Goal: Task Accomplishment & Management: Manage account settings

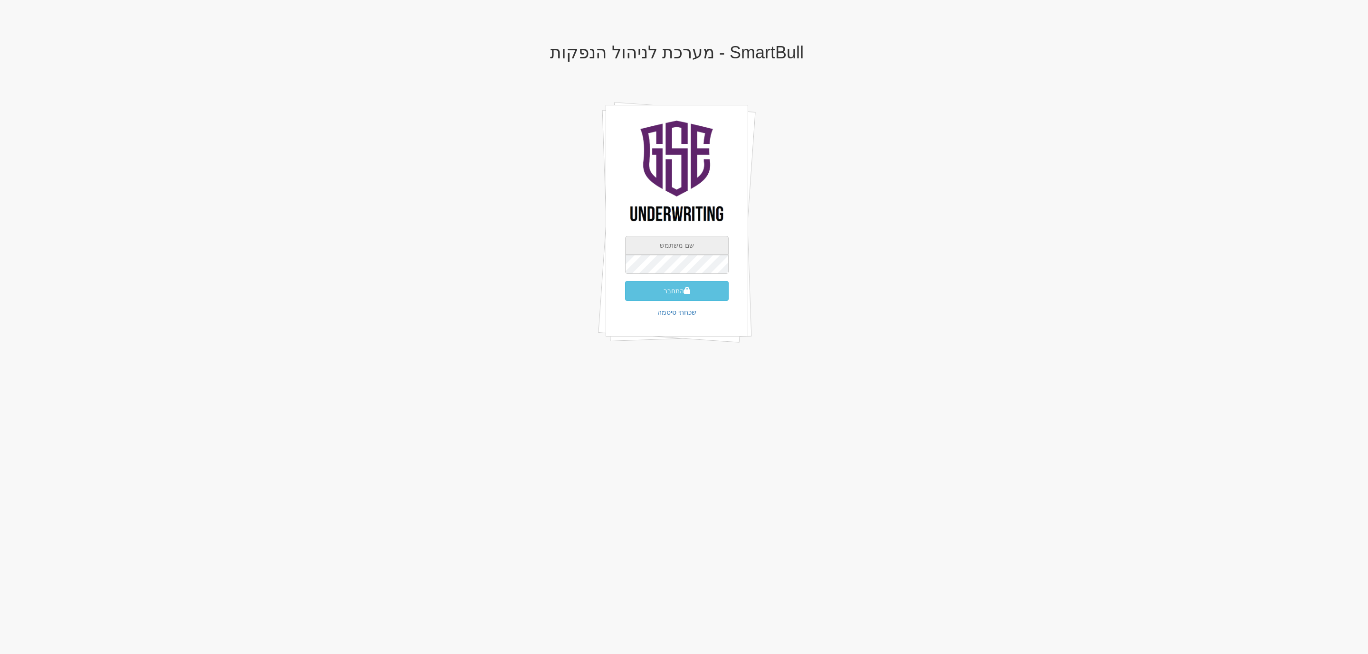
type input "[EMAIL_ADDRESS][DOMAIN_NAME]"
click at [640, 241] on input "[EMAIL_ADDRESS][DOMAIN_NAME]" at bounding box center [677, 245] width 104 height 19
click at [633, 284] on button "התחבר" at bounding box center [677, 291] width 104 height 20
click at [699, 269] on input "text" at bounding box center [677, 278] width 104 height 19
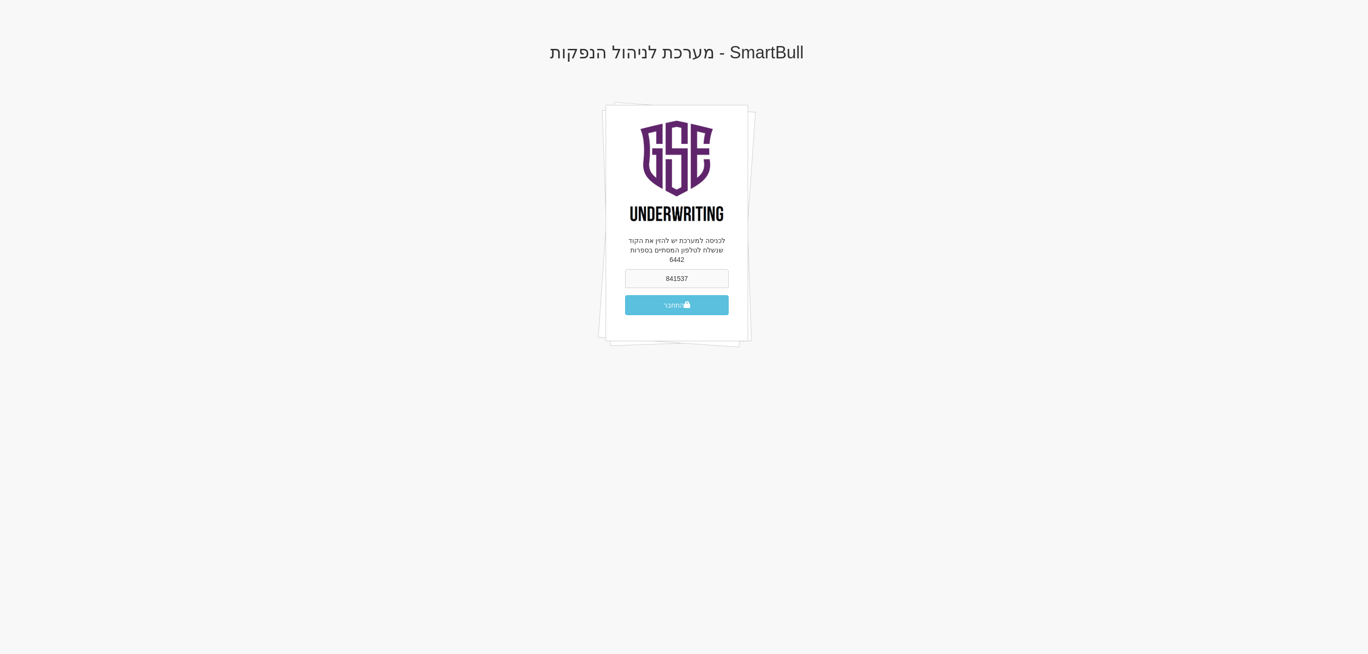
type input "841537"
click at [625, 295] on button "התחבר" at bounding box center [677, 305] width 104 height 20
click at [693, 295] on button "התחבר" at bounding box center [677, 305] width 104 height 20
click at [635, 269] on input "text" at bounding box center [677, 278] width 104 height 19
type input "235395"
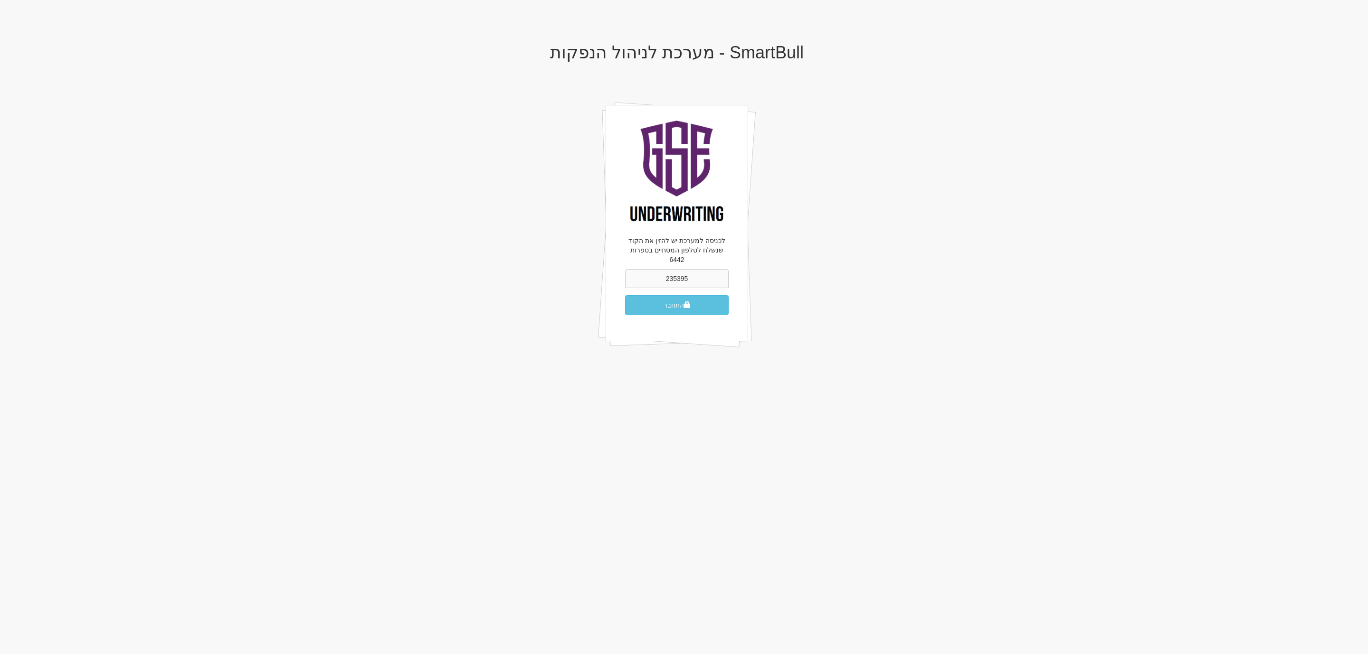
click at [625, 295] on button "התחבר" at bounding box center [677, 305] width 104 height 20
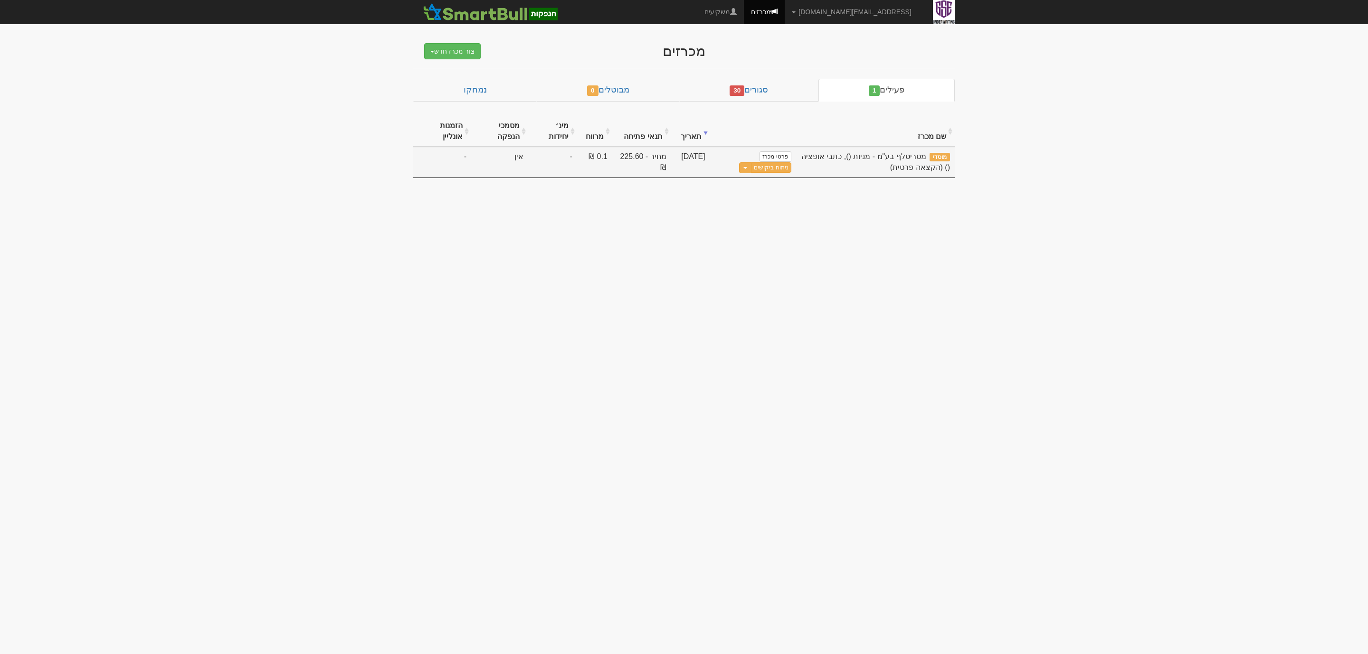
click at [778, 152] on td "פרטי מכרז ניתוח ביקושים Toggle Dropdown שכפל מכרז" at bounding box center [753, 162] width 86 height 30
click at [761, 172] on link "ניתוח ביקושים" at bounding box center [771, 167] width 40 height 10
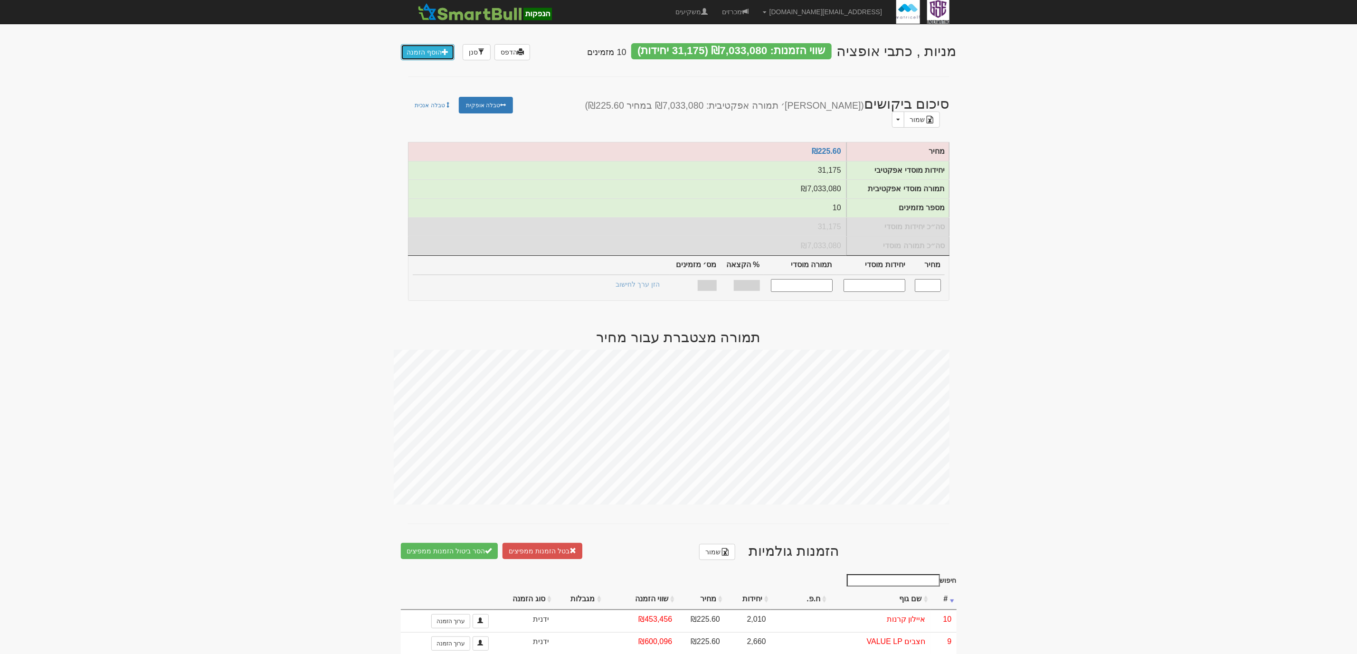
click at [431, 46] on link "הוסף הזמנה" at bounding box center [428, 52] width 54 height 16
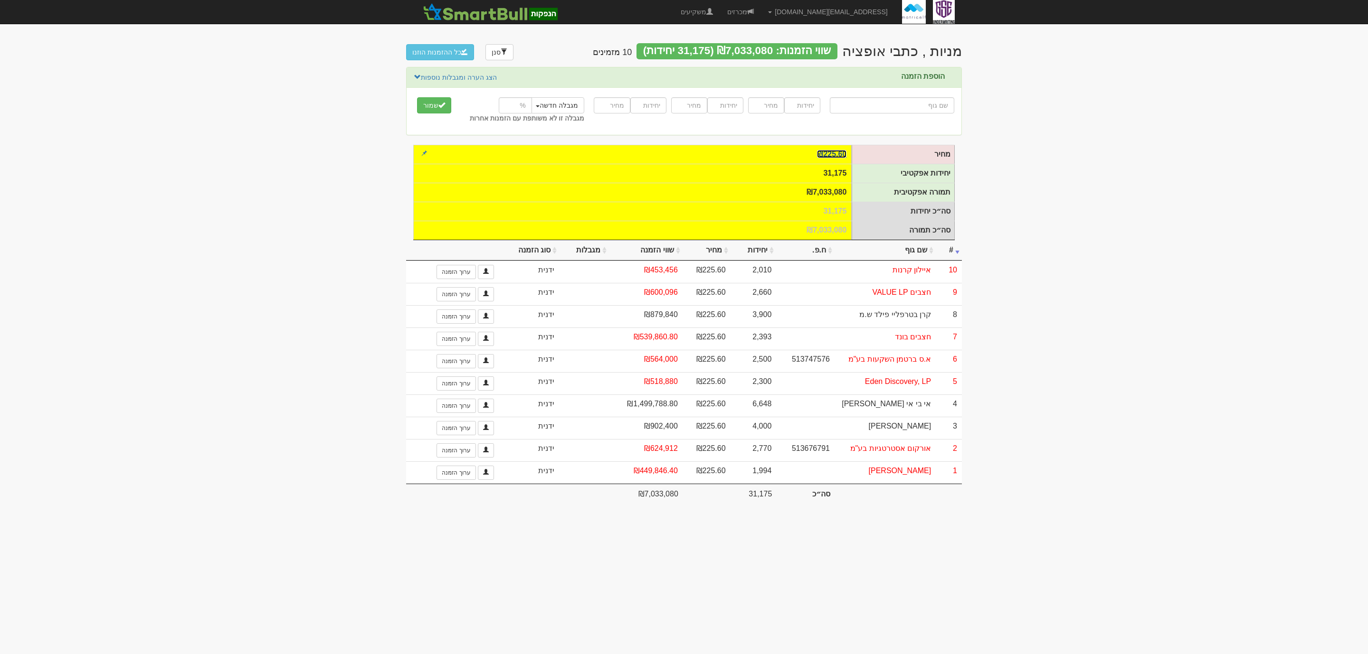
click at [839, 157] on link "₪225.60" at bounding box center [831, 154] width 29 height 8
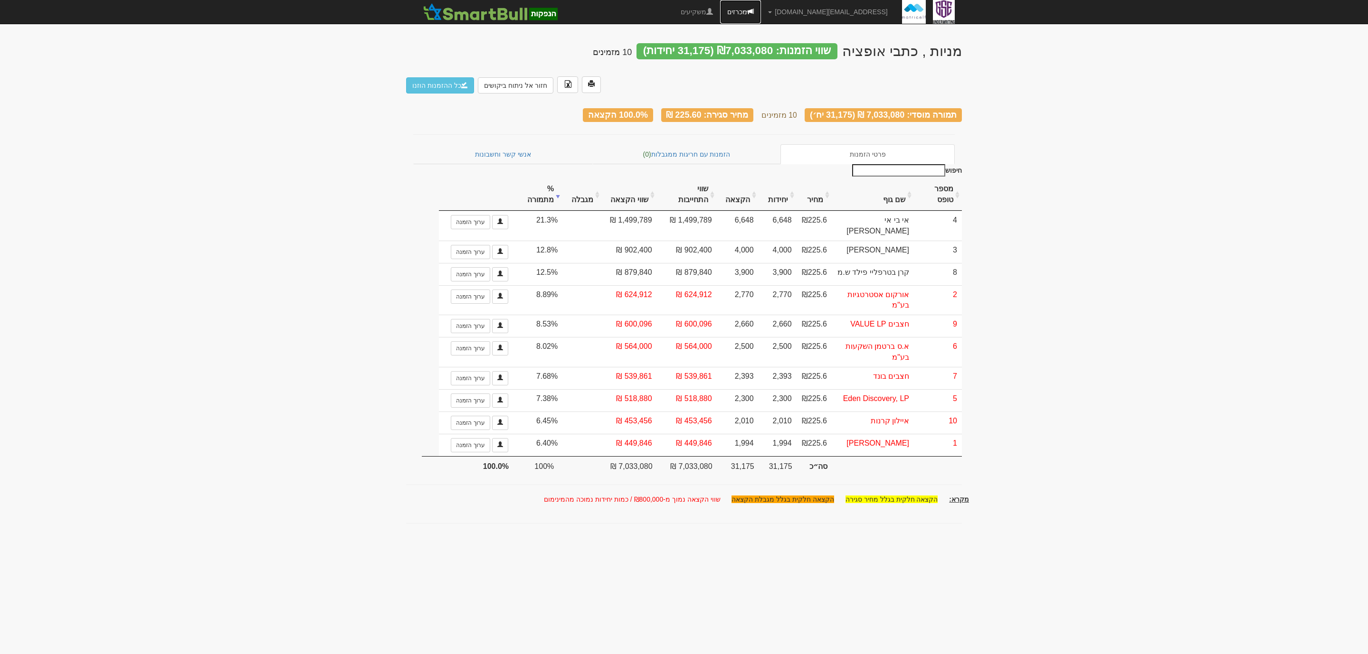
click at [761, 8] on link "מכרזים" at bounding box center [740, 12] width 41 height 24
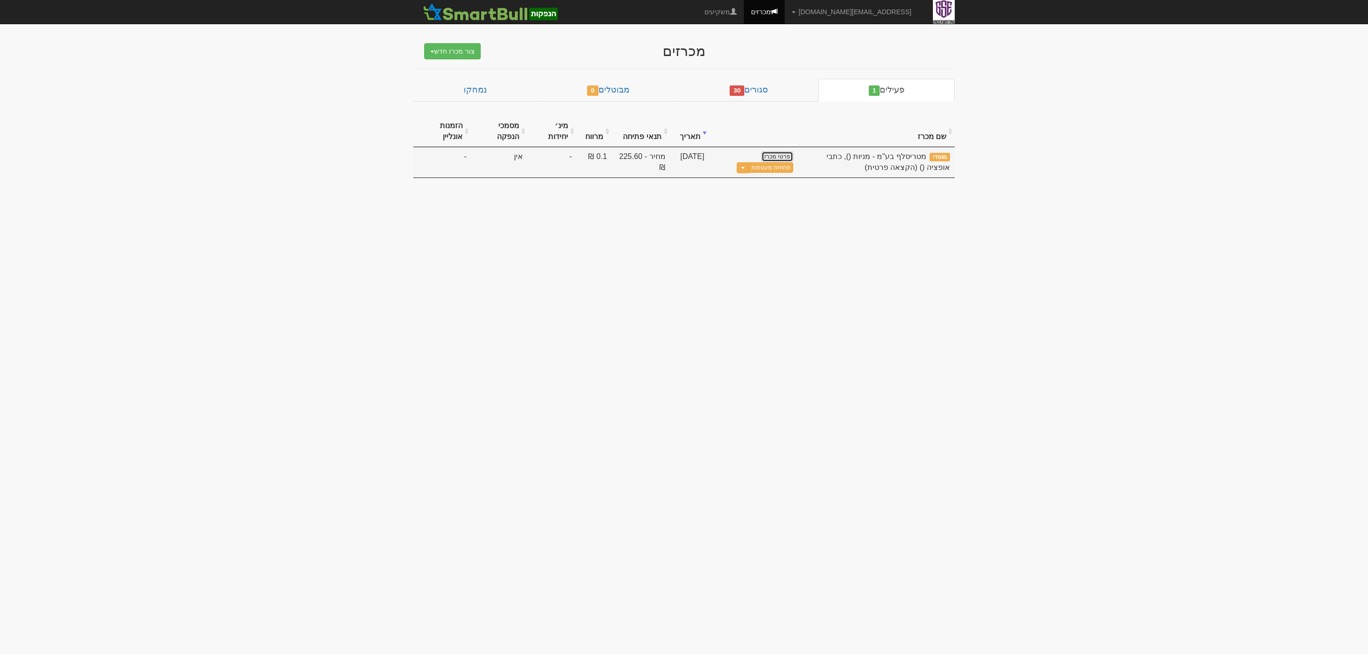
click at [784, 155] on link "פרטי מכרז" at bounding box center [776, 156] width 31 height 10
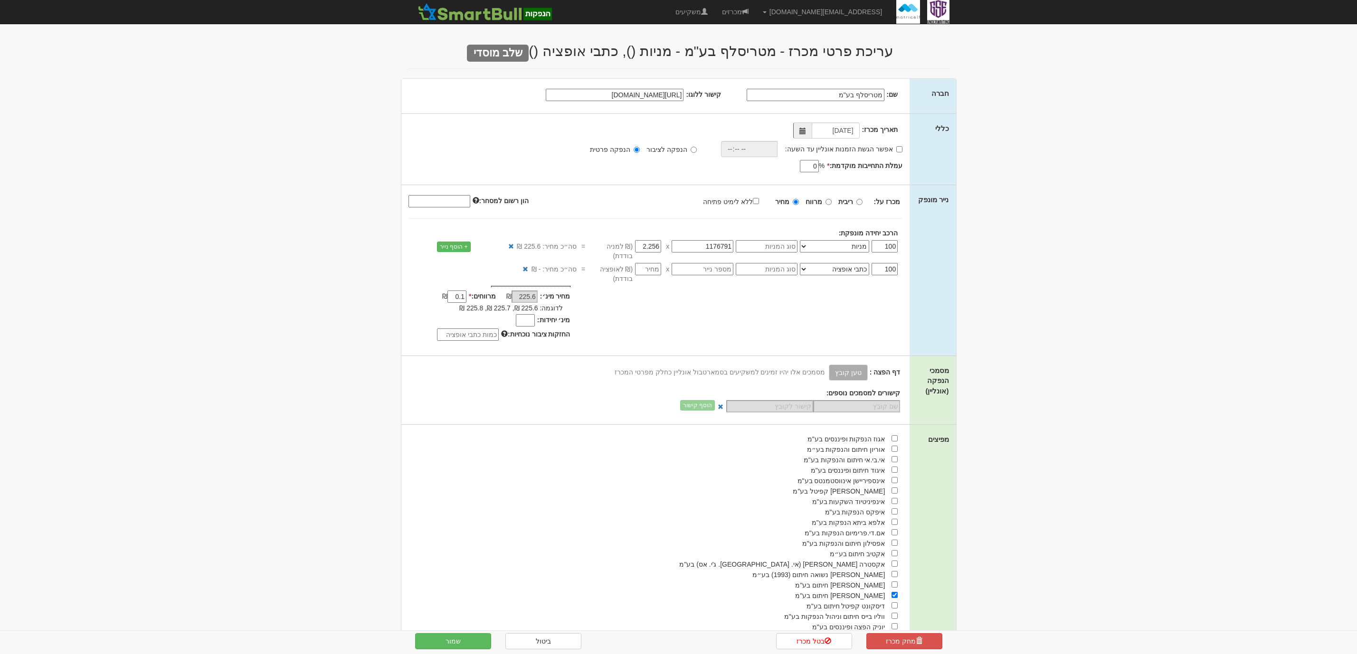
select select "מניות"
select select "כתבי אופציה"
click at [529, 321] on input "מינ׳ יחידות:" at bounding box center [525, 320] width 19 height 12
type input "1"
click at [446, 642] on button "שמור" at bounding box center [453, 641] width 76 height 16
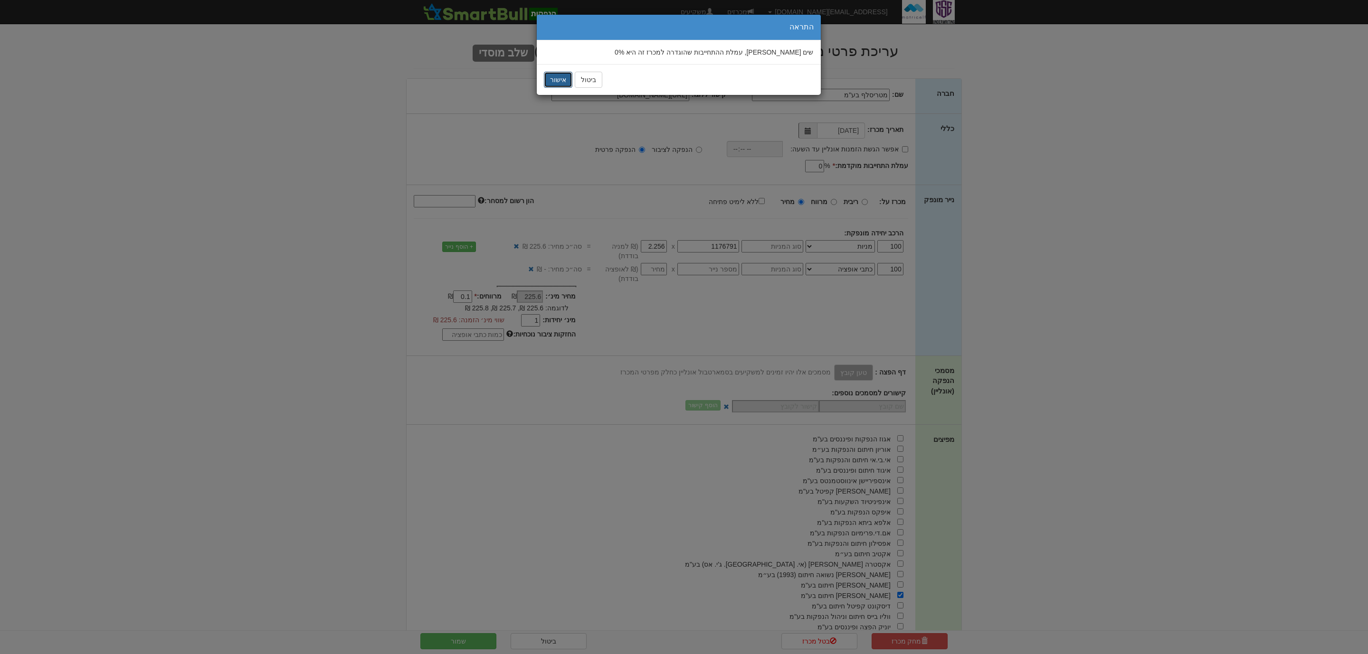
click at [552, 81] on button "אישור" at bounding box center [558, 80] width 28 height 16
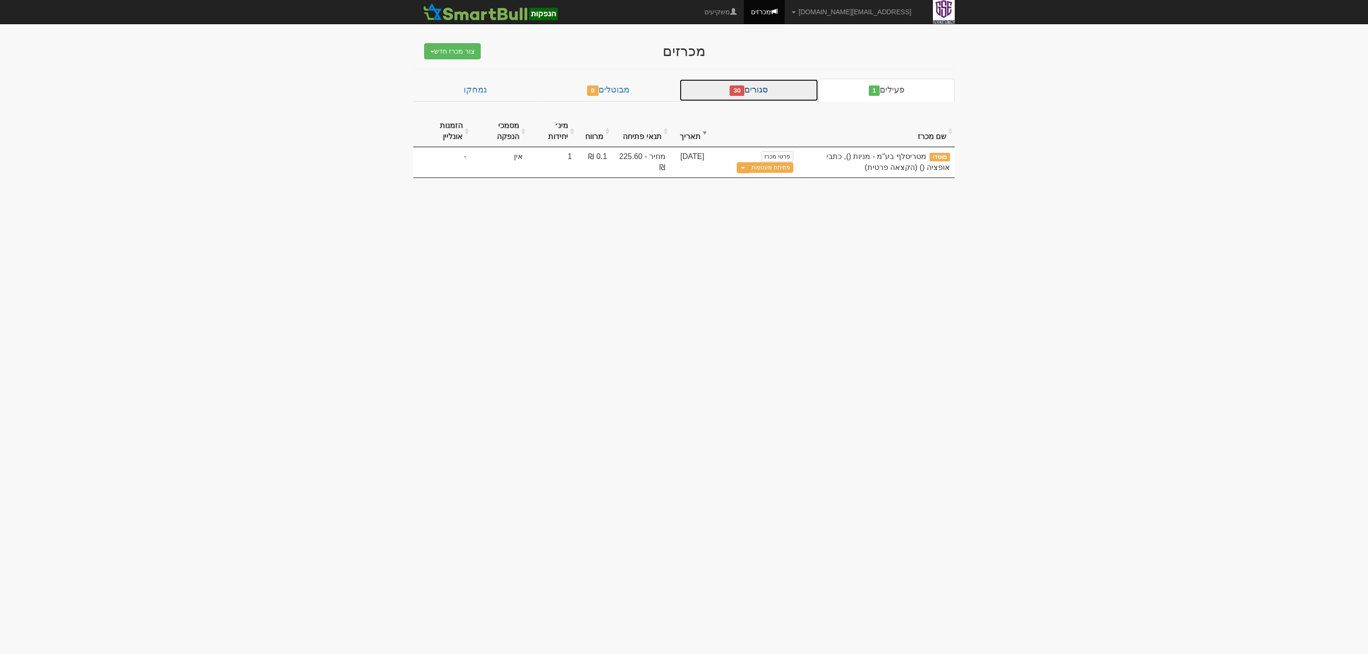
click at [752, 100] on link "סגורים 30" at bounding box center [748, 90] width 139 height 23
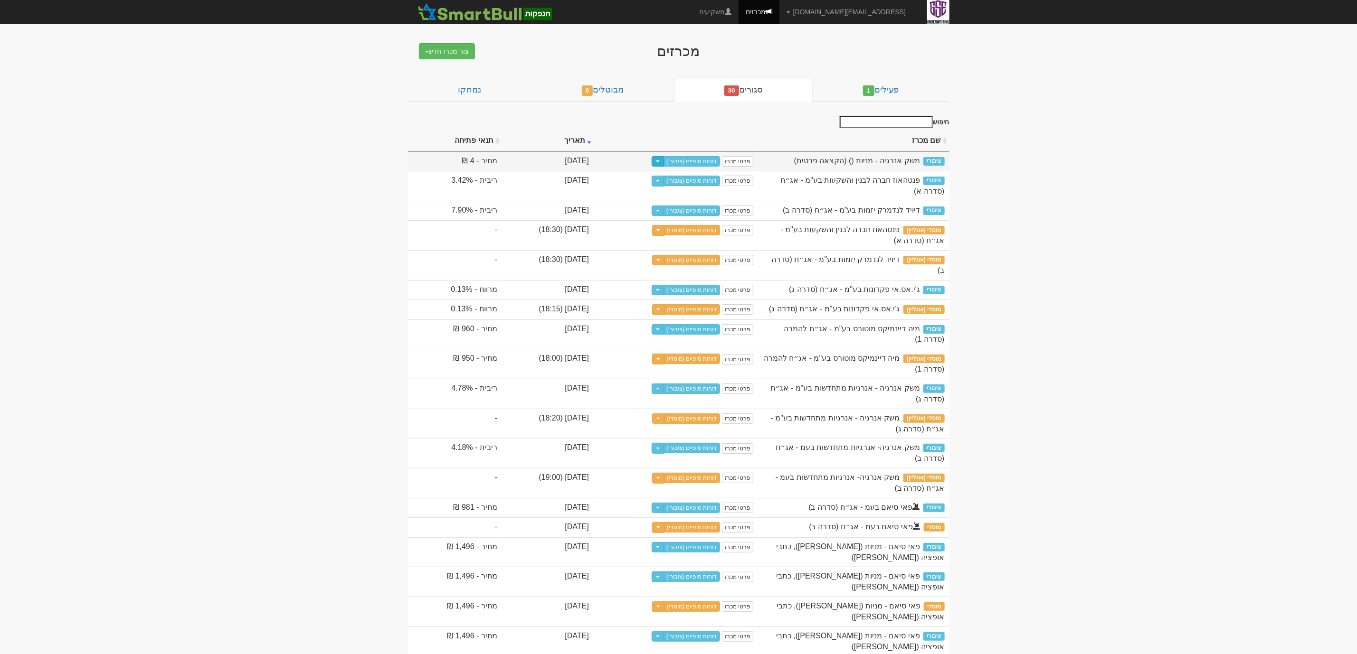
click at [660, 161] on span "button" at bounding box center [658, 162] width 4 height 2
click at [720, 158] on link "דוחות סופיים (ציבורי)" at bounding box center [691, 161] width 57 height 10
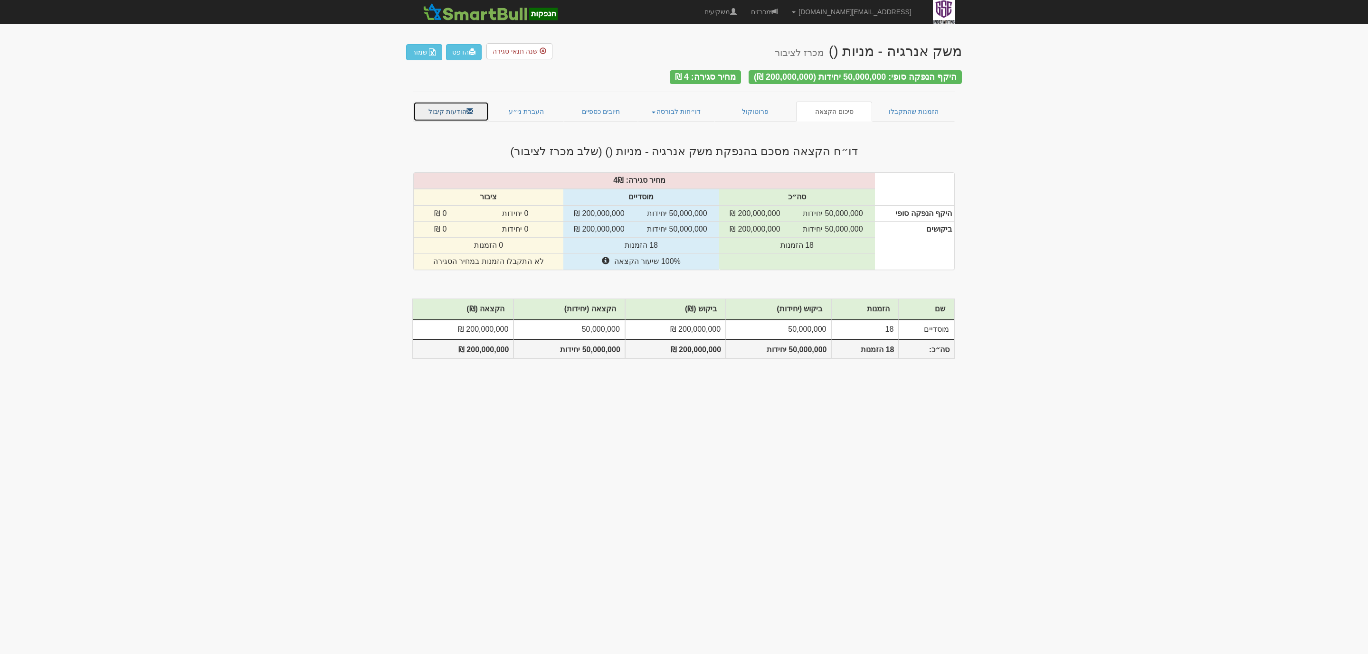
click at [459, 102] on link "הודעות קיבול" at bounding box center [451, 112] width 76 height 20
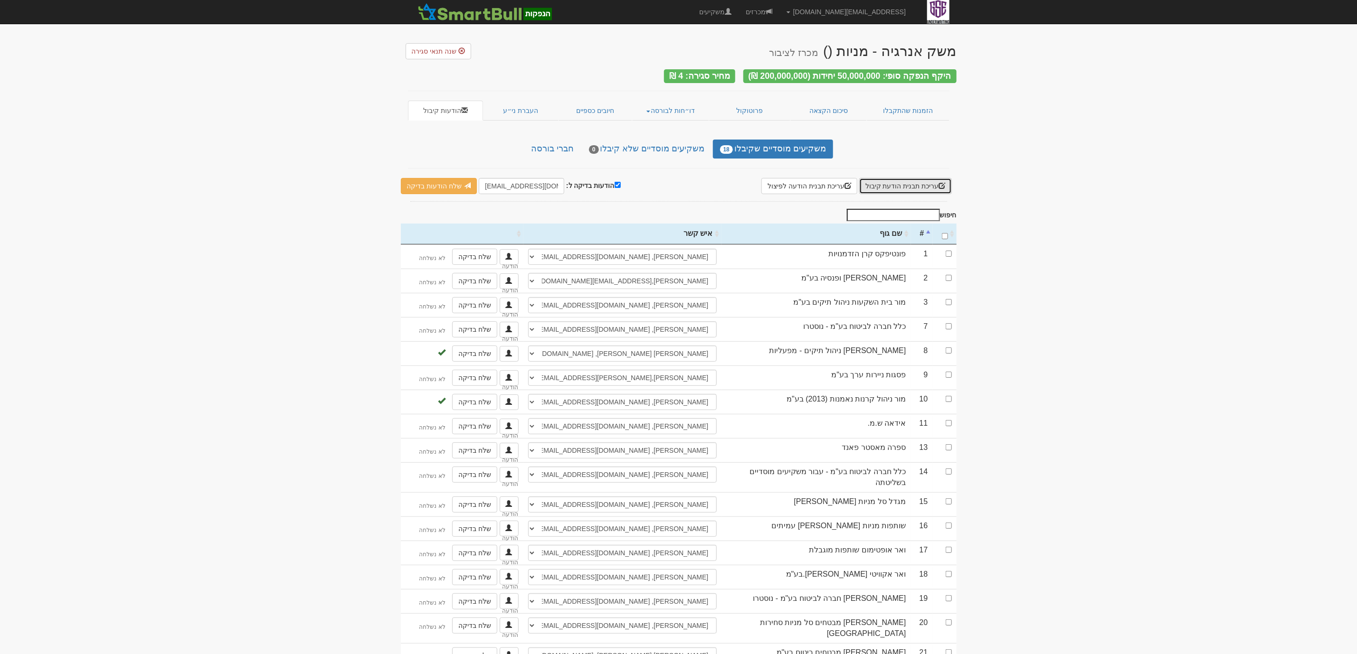
click at [909, 186] on button "עריכת תבנית הודעת קיבול" at bounding box center [905, 186] width 93 height 16
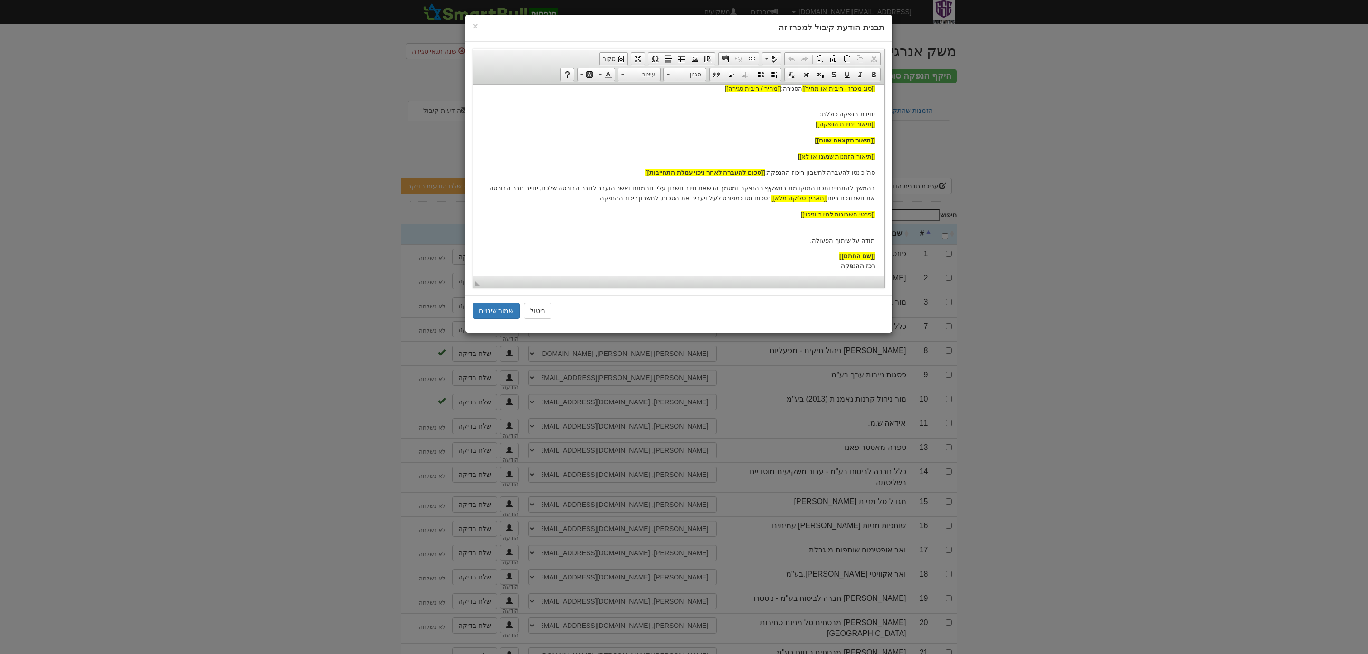
scroll to position [137, 0]
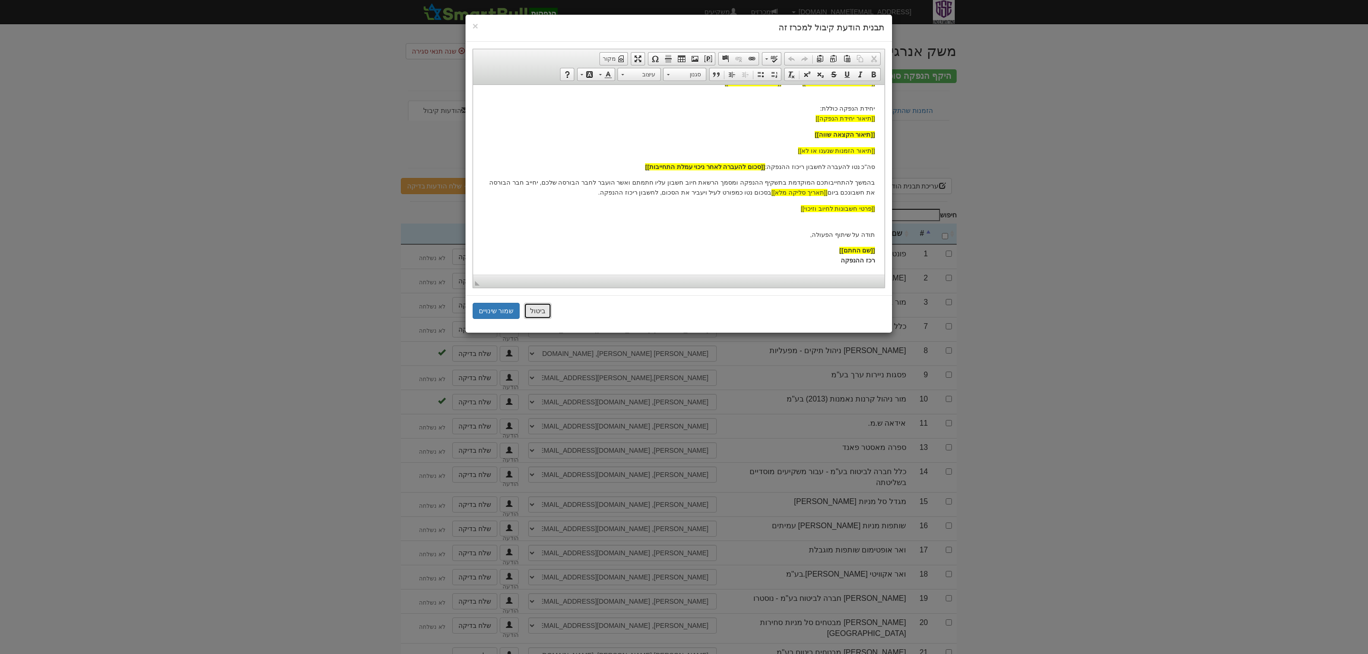
click at [537, 312] on button "ביטול" at bounding box center [538, 311] width 28 height 16
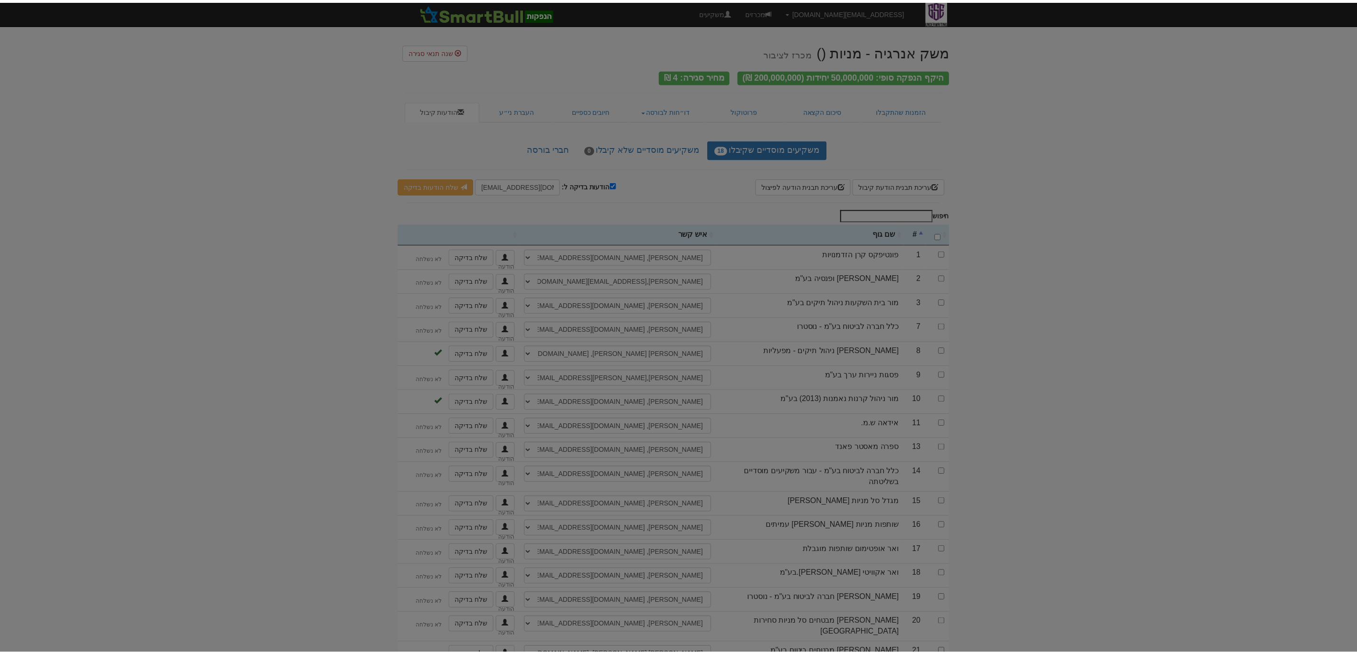
scroll to position [0, 0]
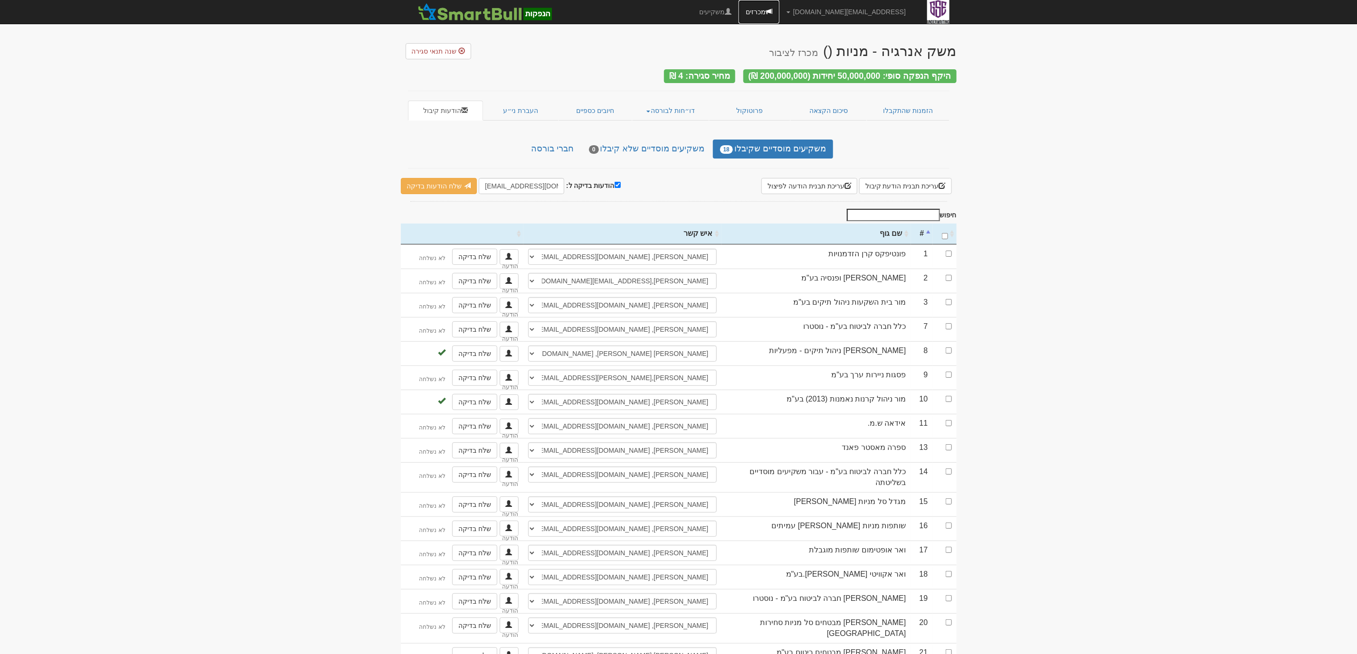
click at [779, 18] on link "מכרזים" at bounding box center [758, 12] width 41 height 24
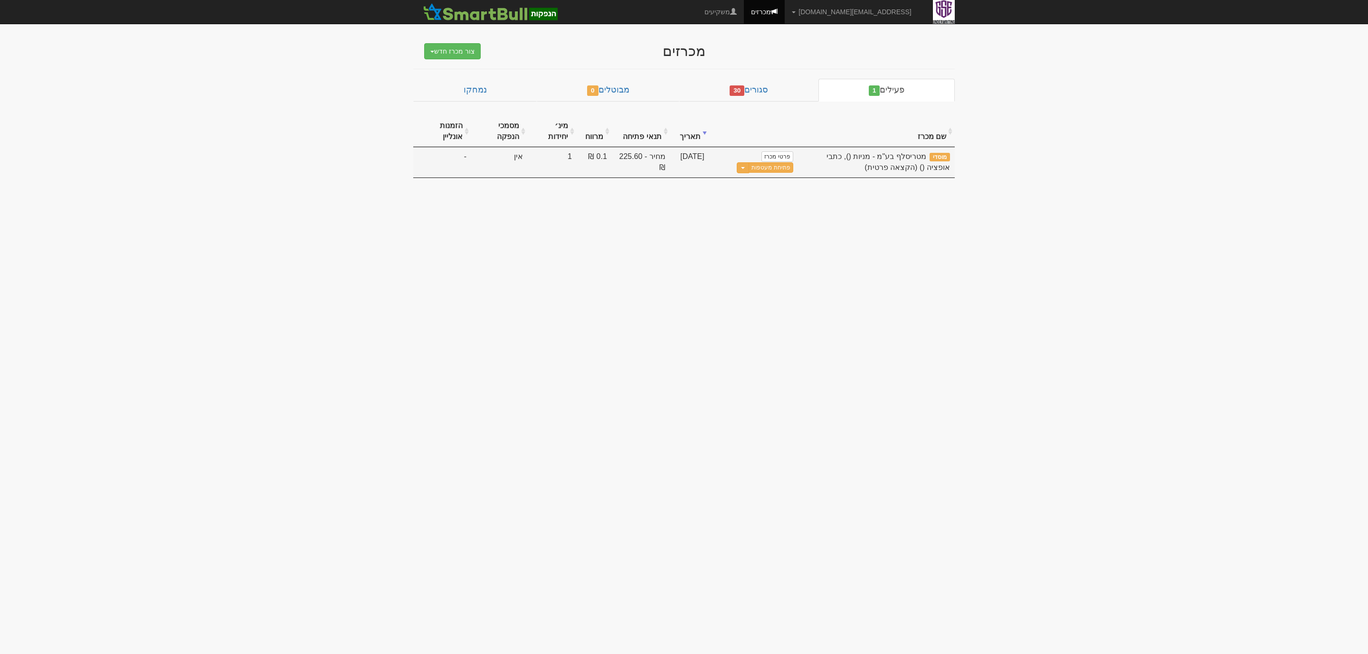
click at [879, 157] on span "מטריסלף בע"מ - מניות (), כתבי אופציה () (הקצאה פרטית)" at bounding box center [887, 161] width 123 height 19
click at [760, 168] on link "פתיחת מעטפות" at bounding box center [770, 167] width 44 height 10
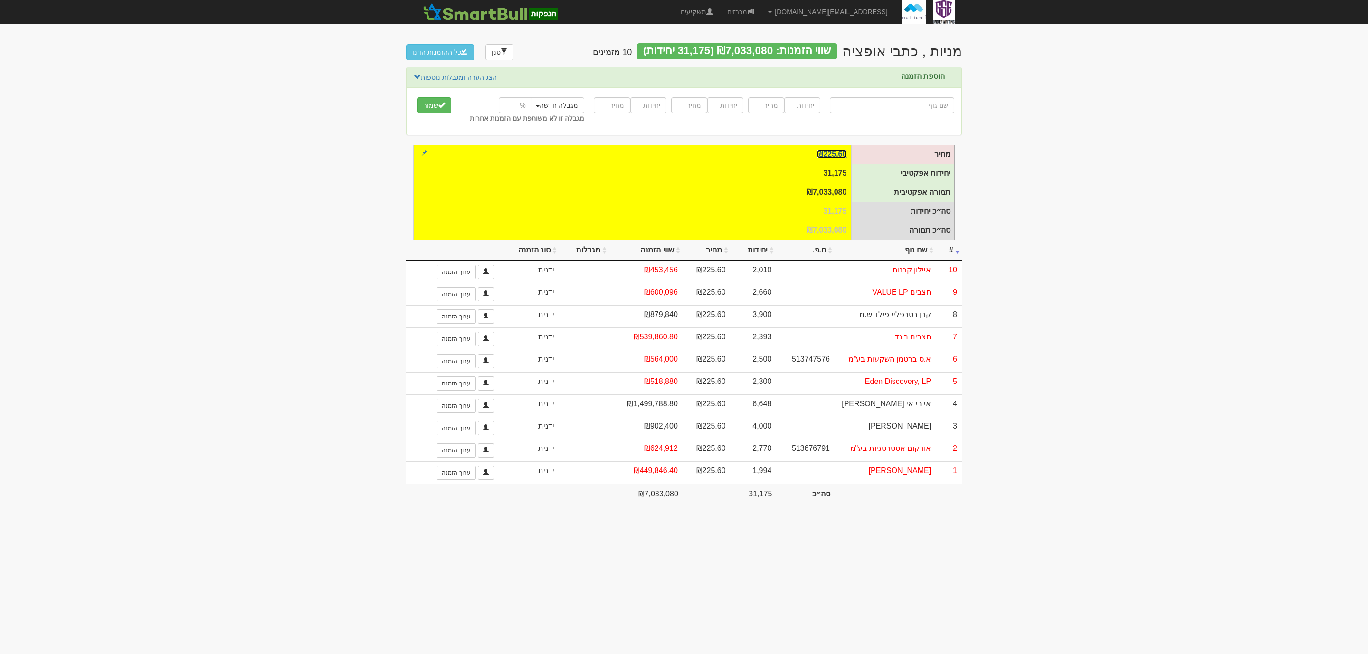
click at [828, 154] on link "₪225.60" at bounding box center [831, 154] width 29 height 8
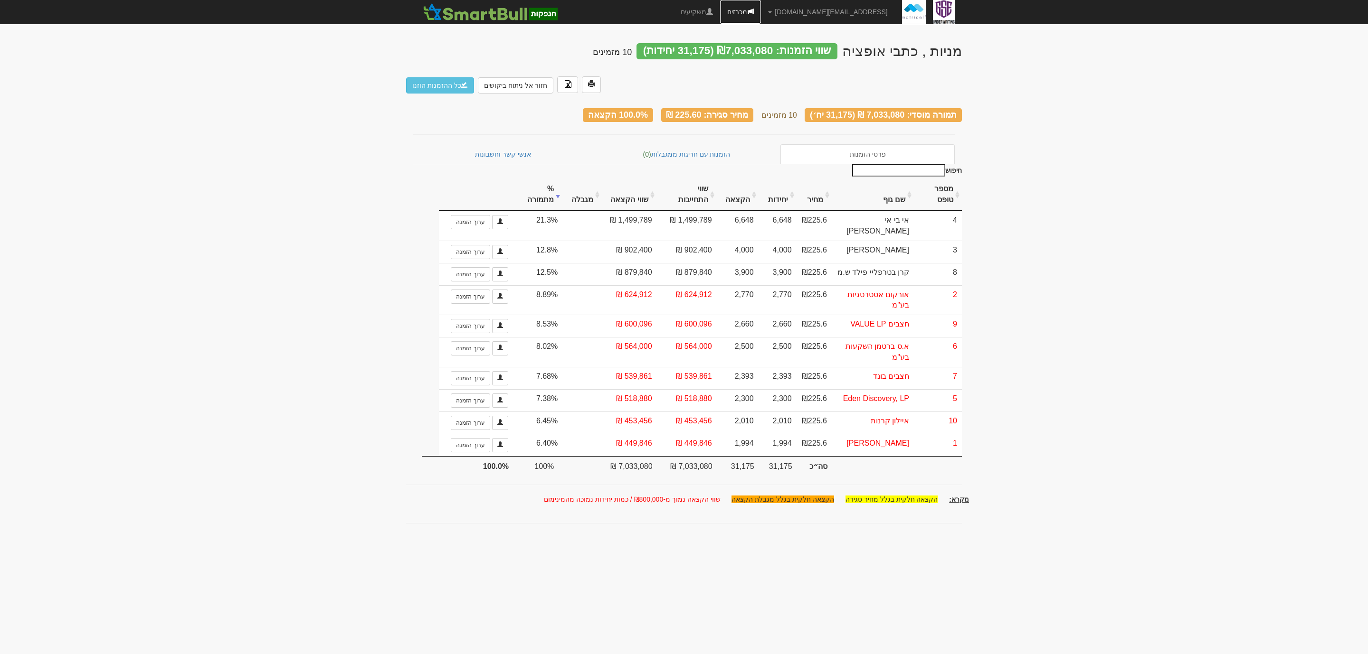
click at [761, 13] on link "מכרזים" at bounding box center [740, 12] width 41 height 24
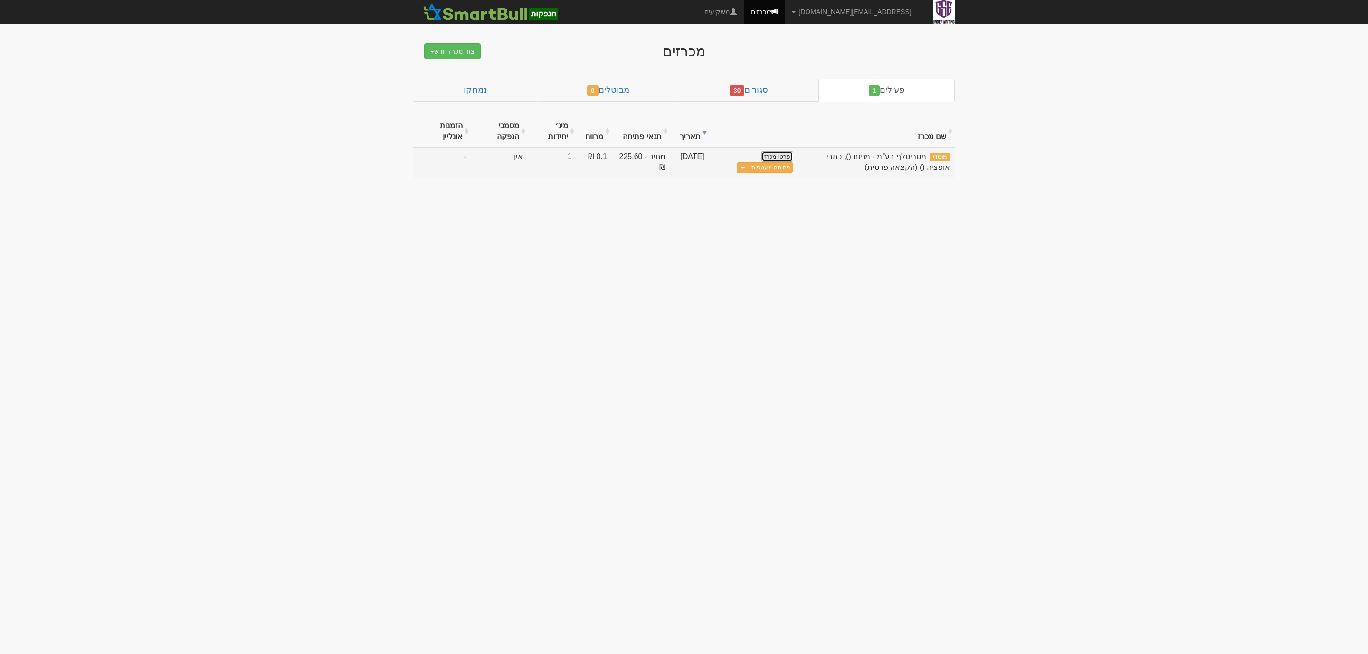
click at [769, 156] on link "פרטי מכרז" at bounding box center [776, 156] width 31 height 10
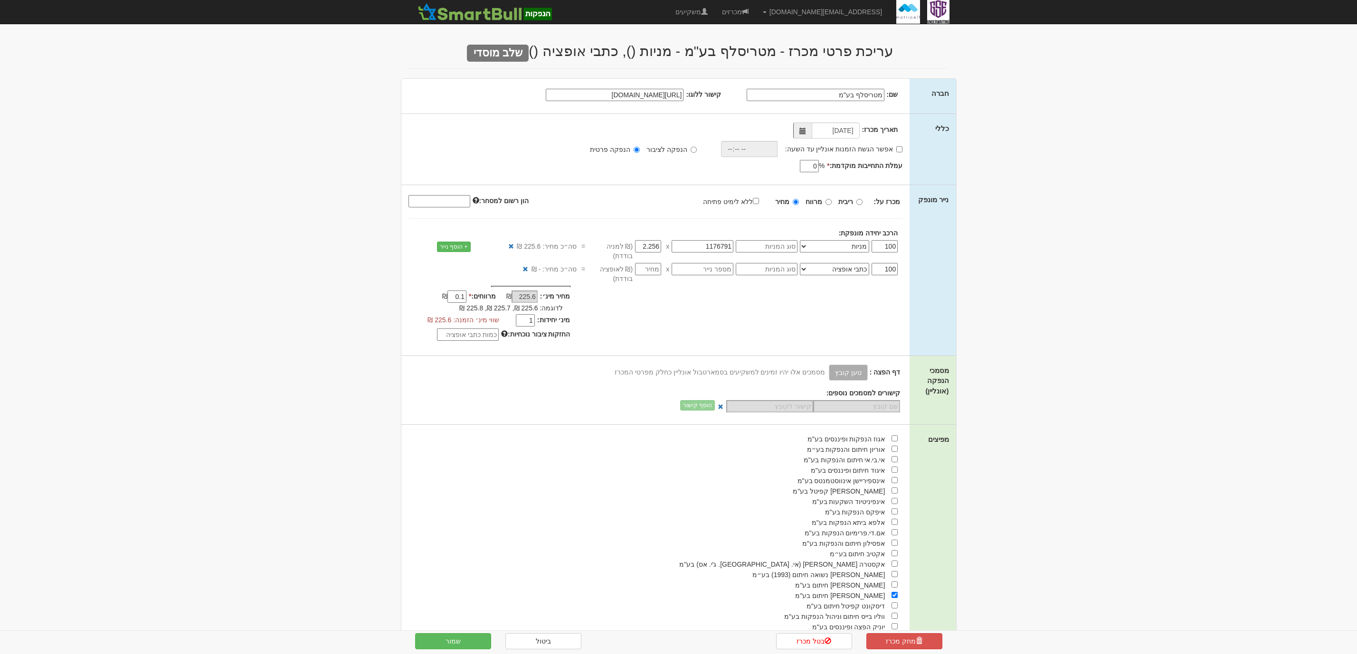
select select "מניות"
select select "כתבי אופציה"
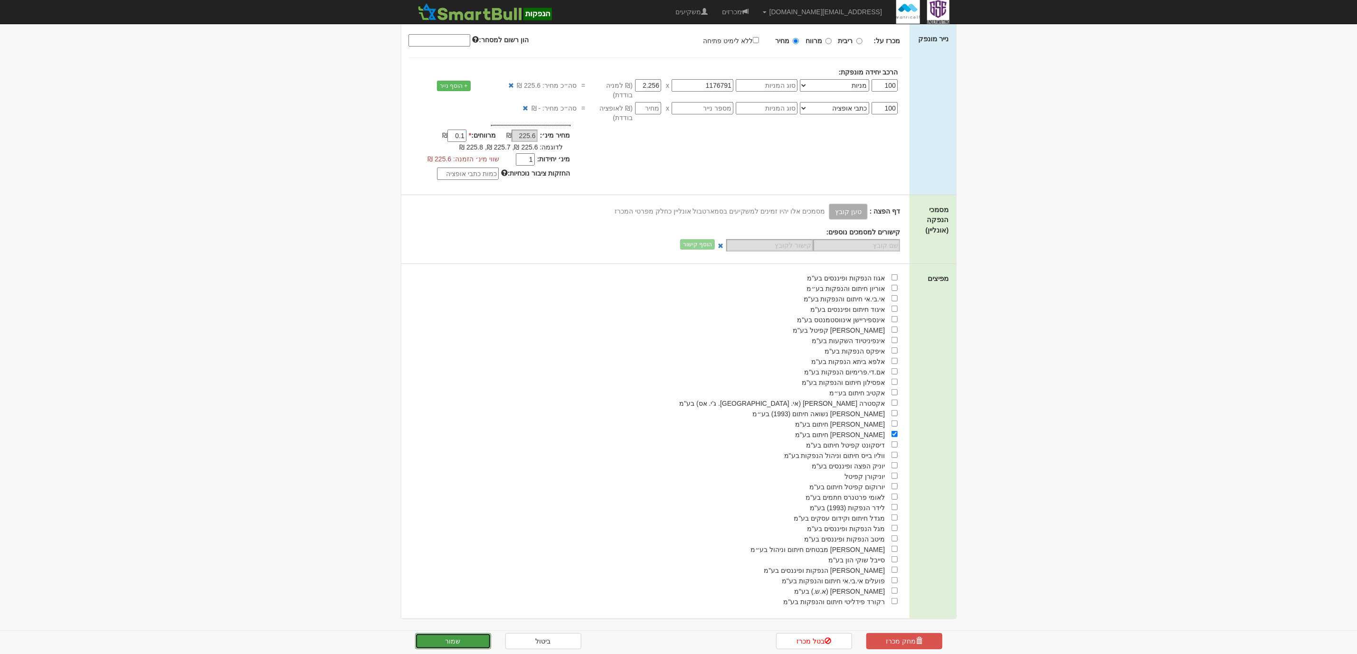
click at [459, 640] on button "שמור" at bounding box center [453, 641] width 76 height 16
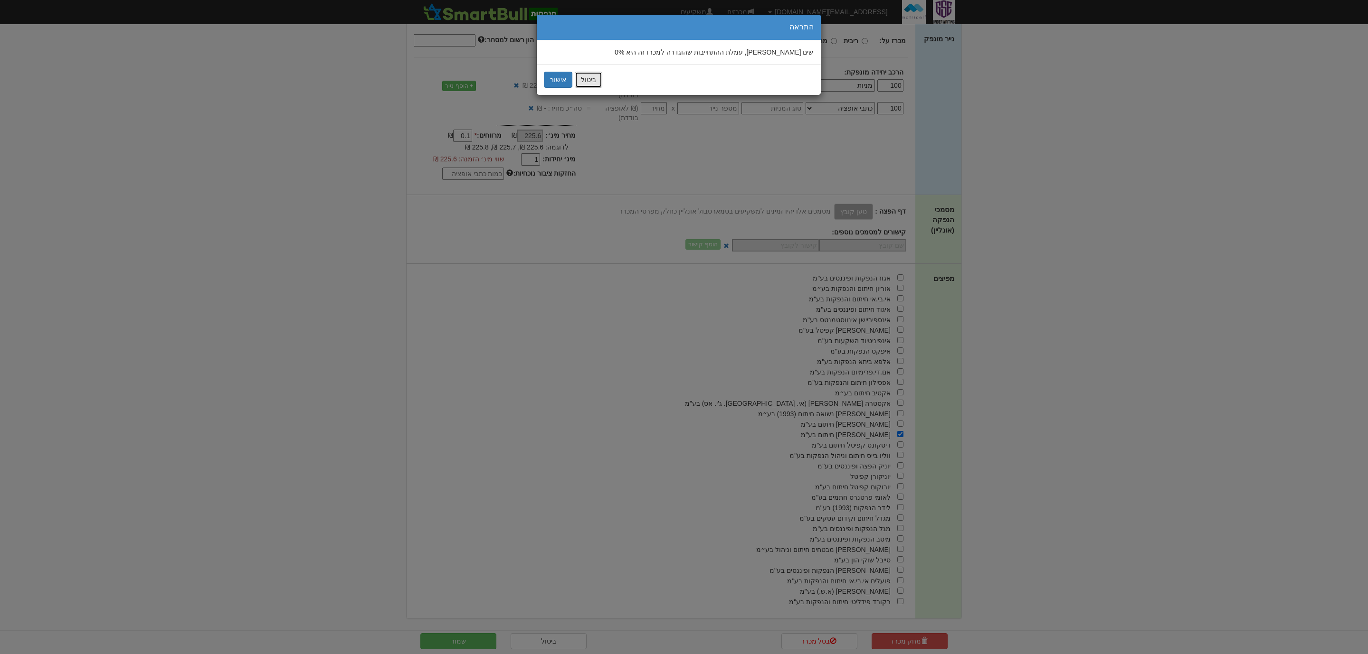
click at [595, 80] on button "ביטול" at bounding box center [589, 80] width 28 height 16
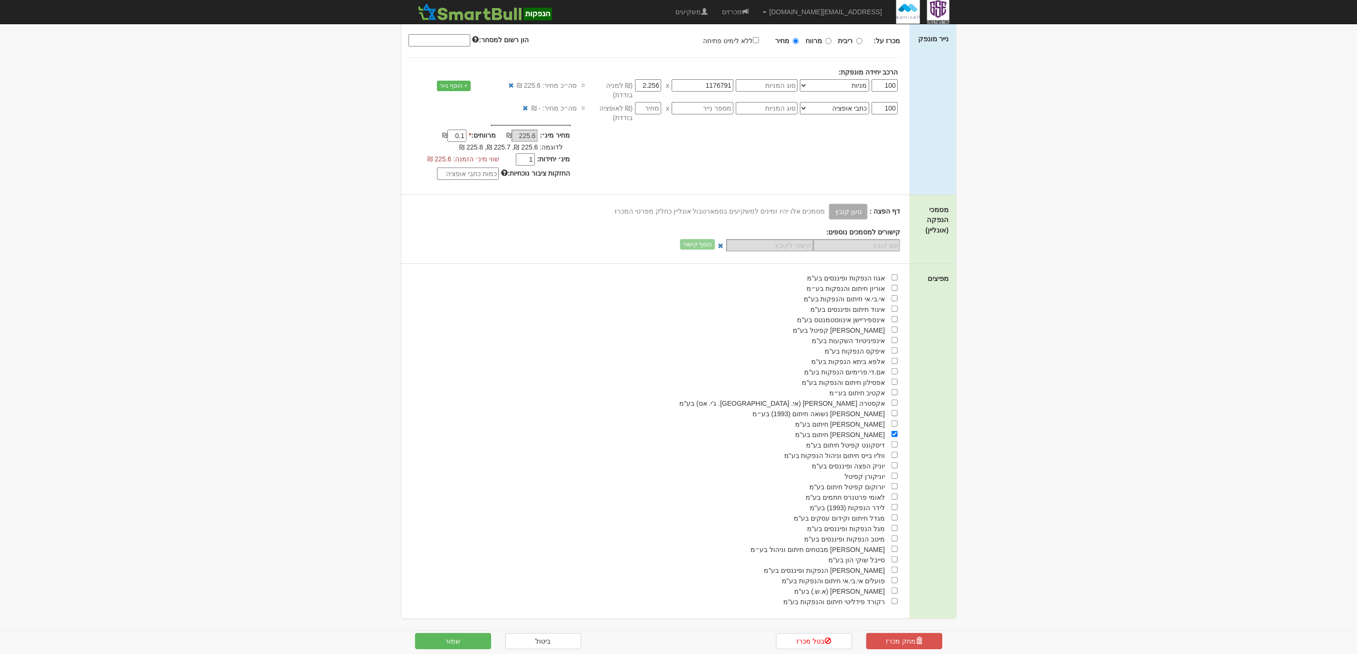
click at [530, 153] on input "1" at bounding box center [525, 159] width 19 height 12
type input "110"
click at [444, 644] on button "שמור" at bounding box center [453, 641] width 76 height 16
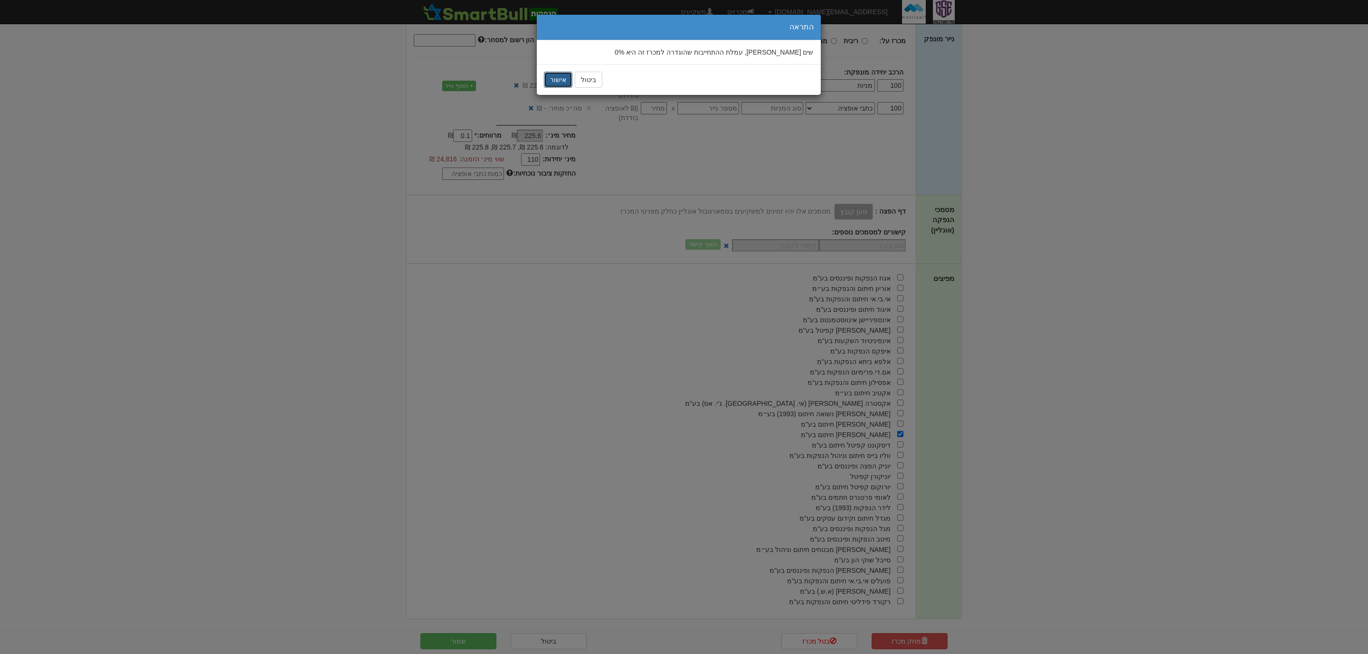
click at [553, 78] on button "אישור" at bounding box center [558, 80] width 28 height 16
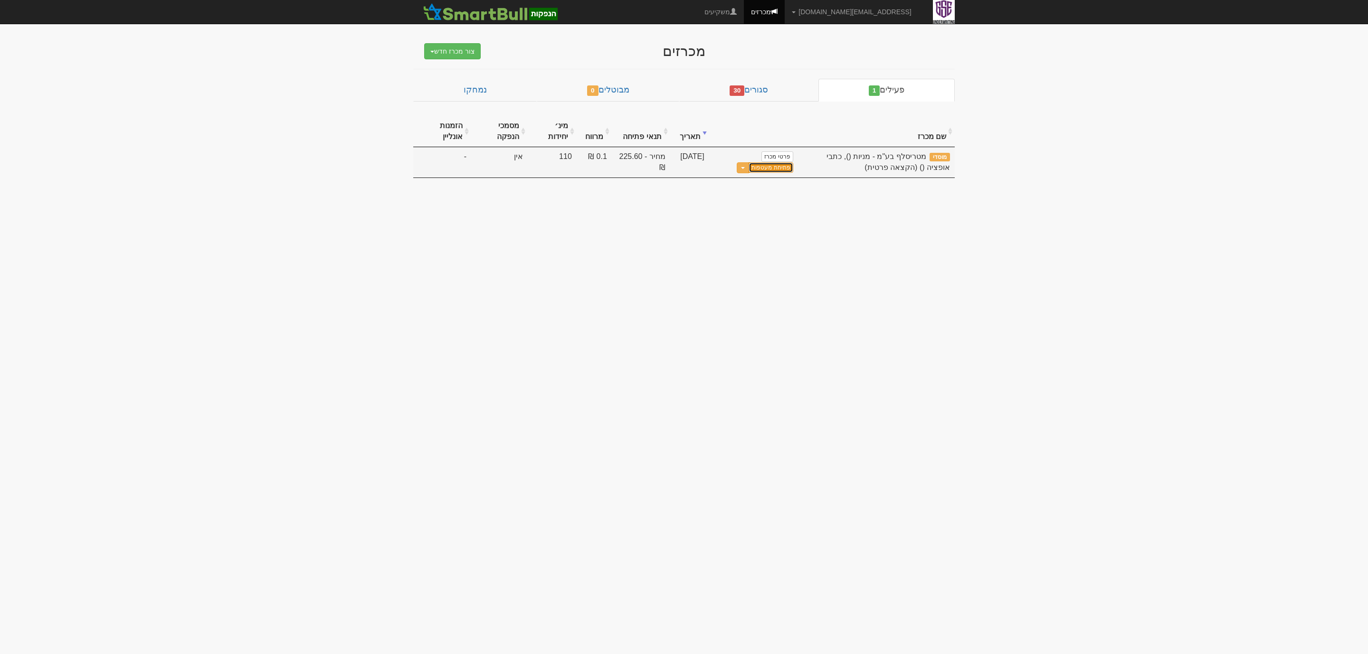
click at [781, 170] on link "פתיחת מעטפות" at bounding box center [770, 167] width 44 height 10
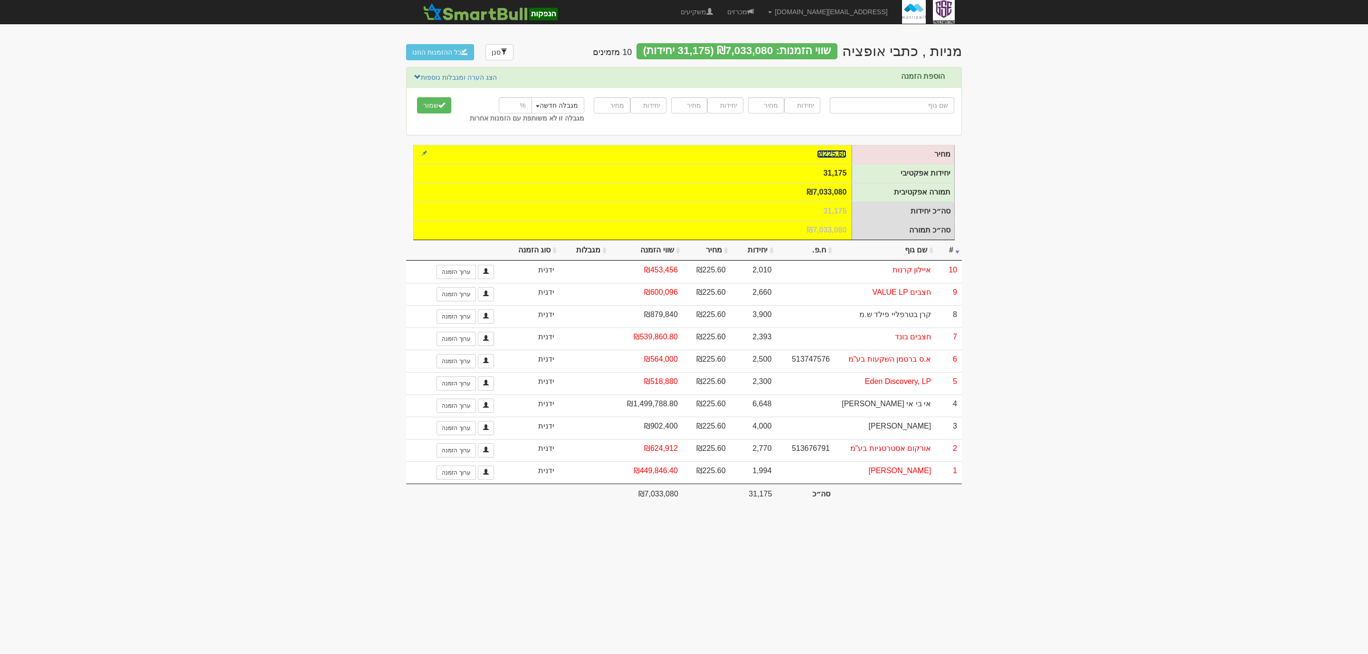
click at [842, 153] on link "₪225.60" at bounding box center [831, 154] width 29 height 8
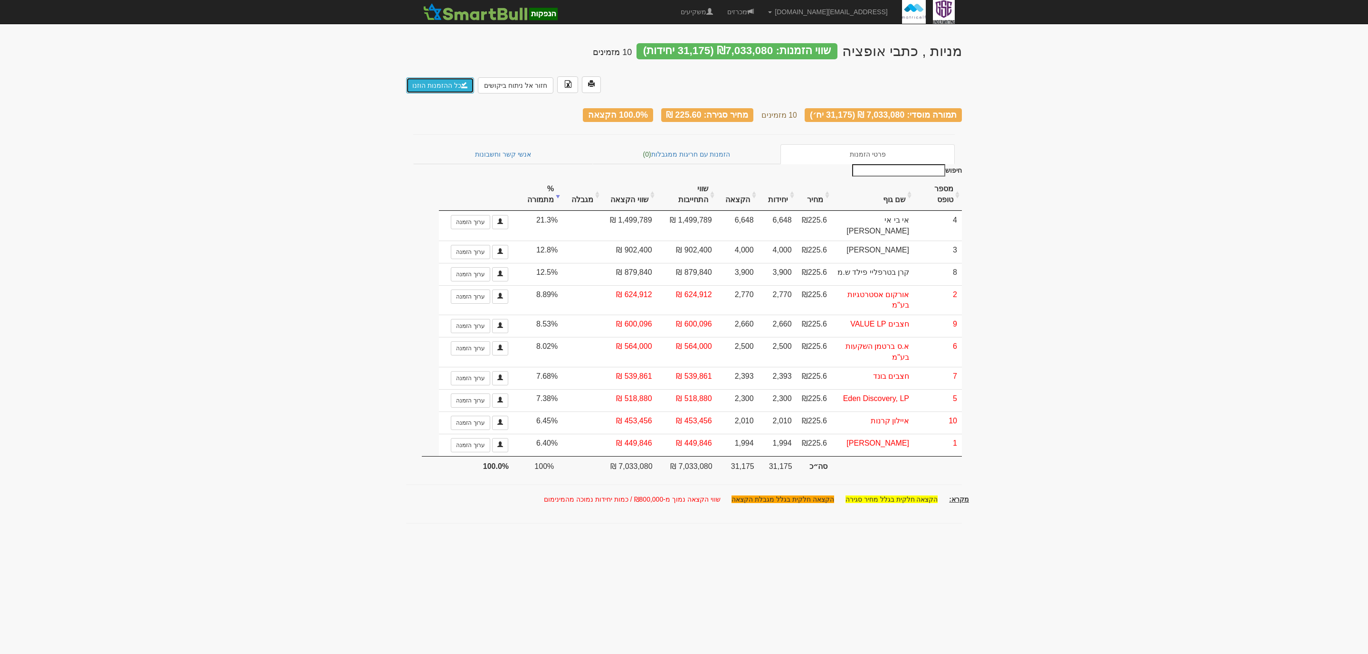
click at [452, 77] on link "כל ההזמנות הוזנו" at bounding box center [440, 85] width 68 height 16
click at [464, 88] on button "סגור מכרז בהקצאה זו" at bounding box center [446, 85] width 81 height 16
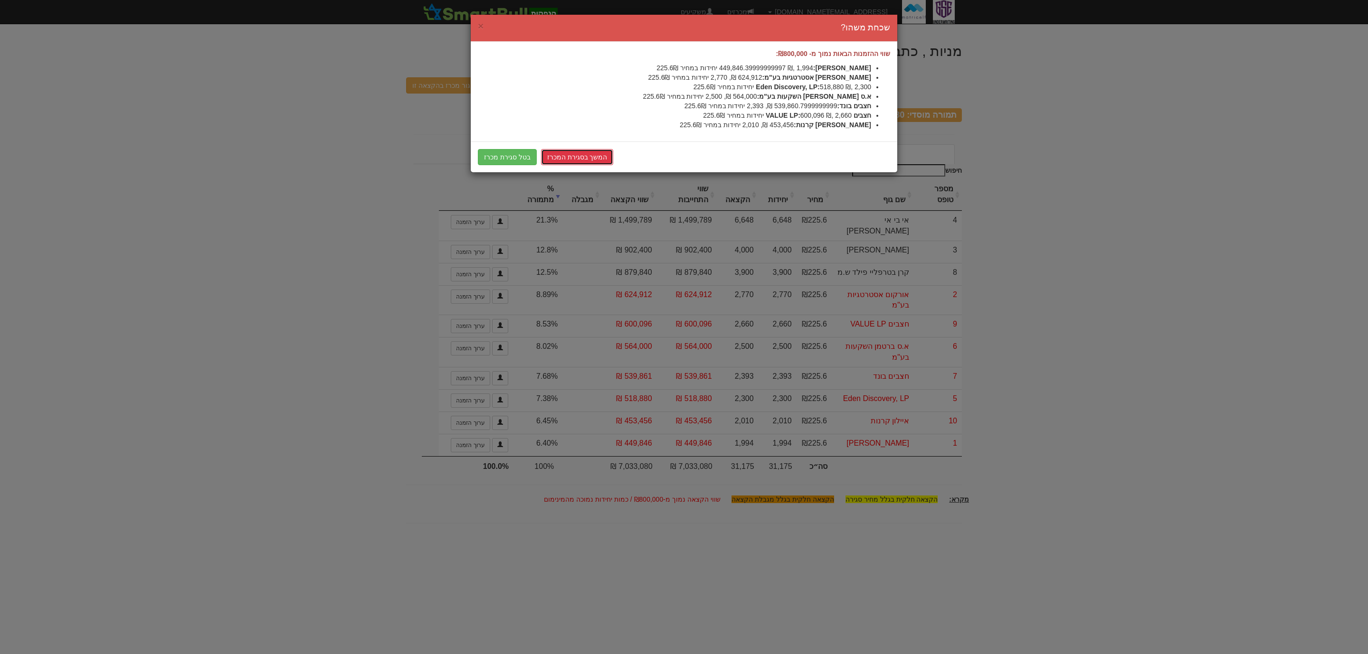
click at [555, 157] on link "המשך בסגירת המכרז" at bounding box center [577, 157] width 73 height 16
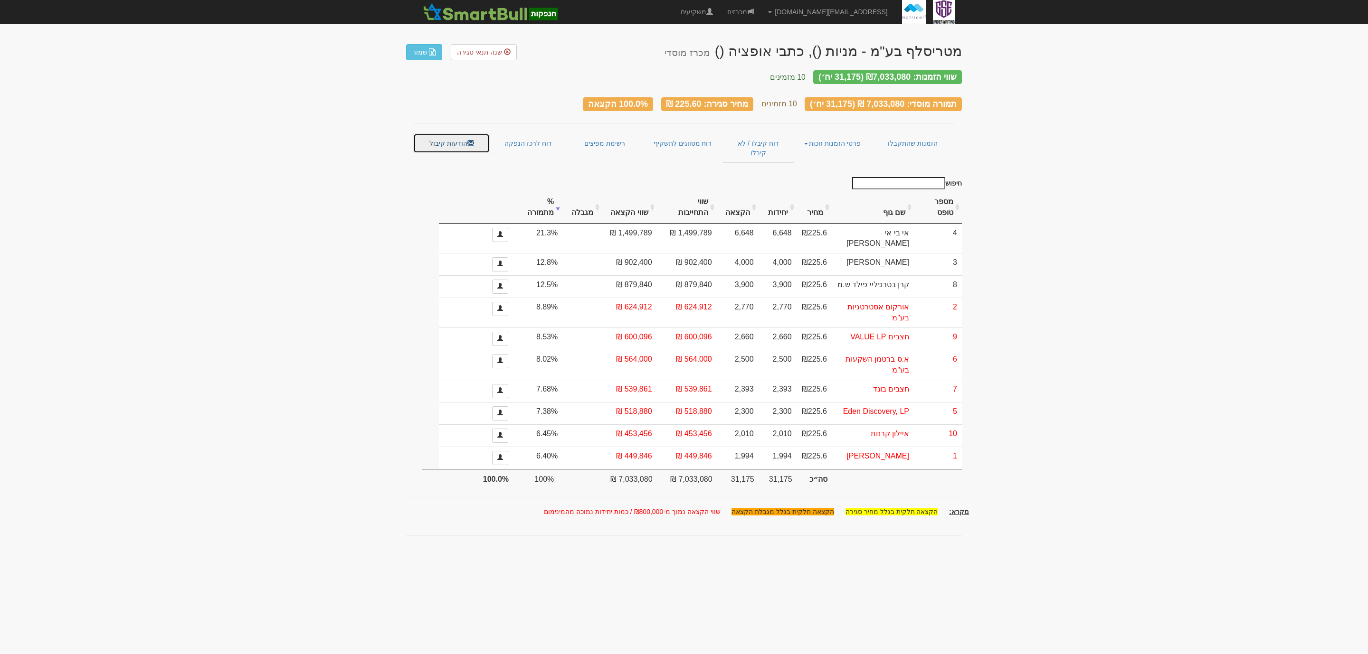
click at [464, 133] on link "הודעות קיבול" at bounding box center [451, 143] width 76 height 20
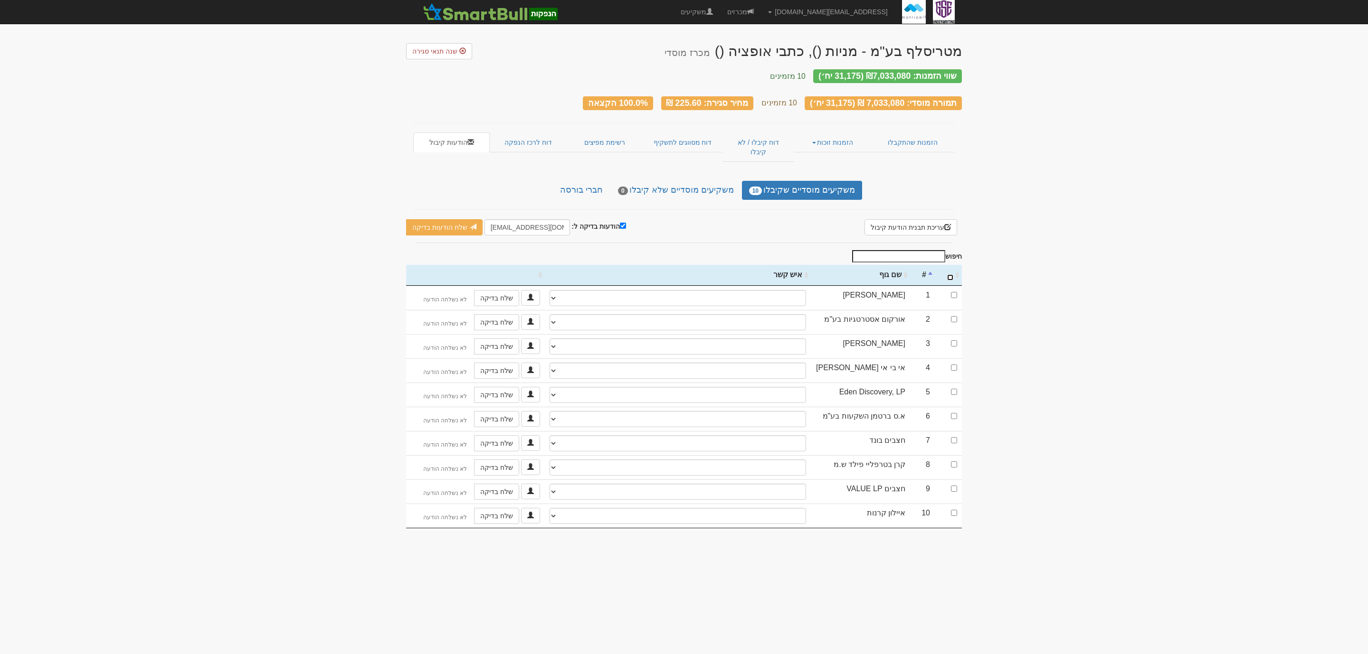
click at [952, 274] on input "\a : activate to sort column ascending" at bounding box center [950, 277] width 6 height 6
checkbox input "true"
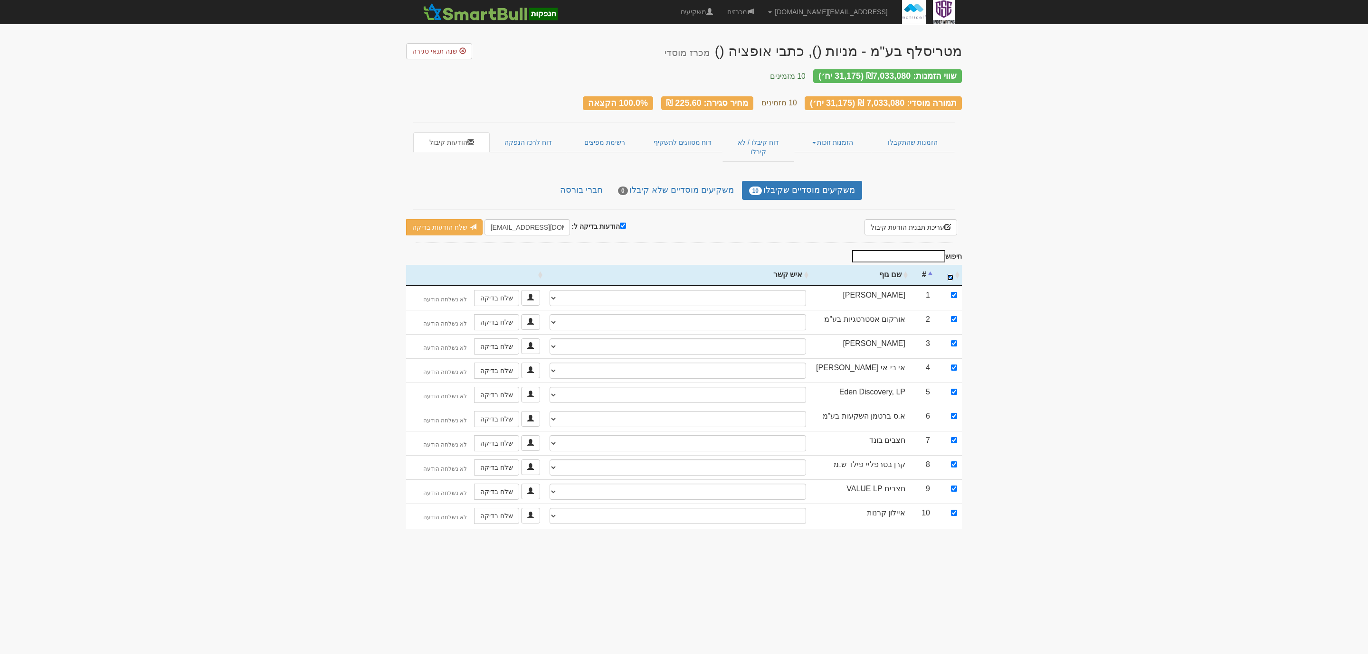
checkbox input "true"
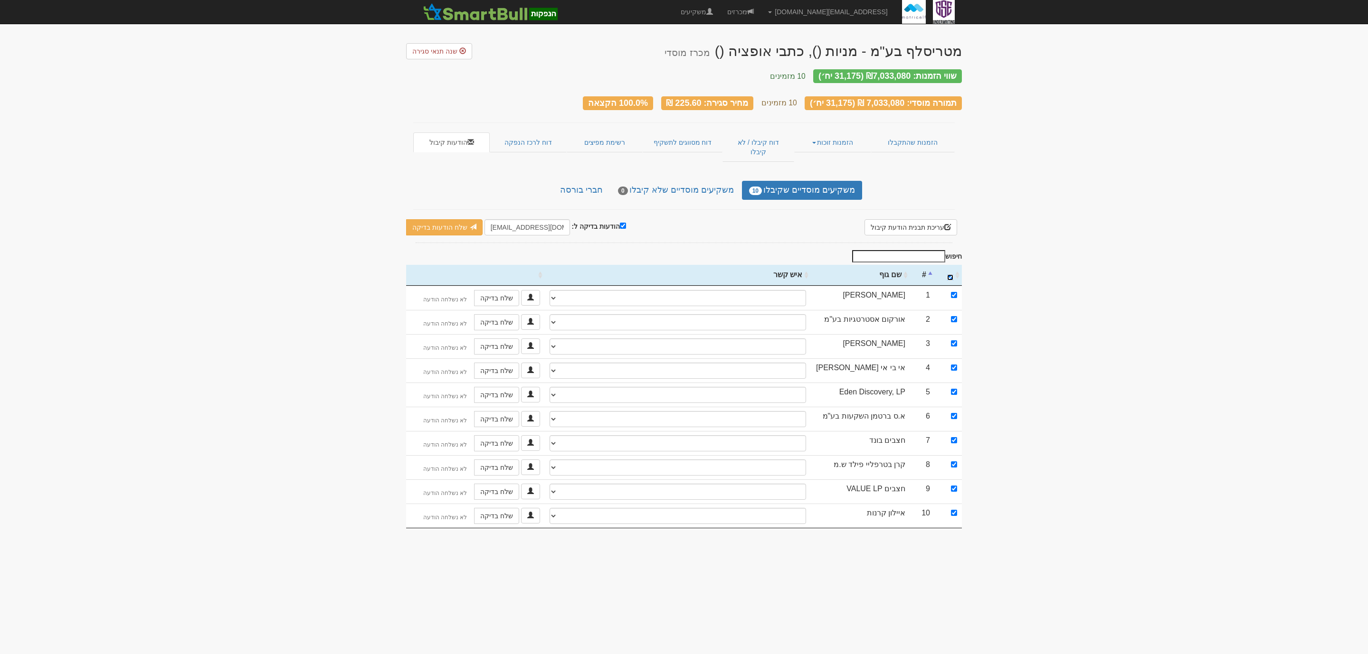
checkbox input "true"
click at [453, 219] on link "שלח הודעות בדיקה" at bounding box center [444, 227] width 76 height 16
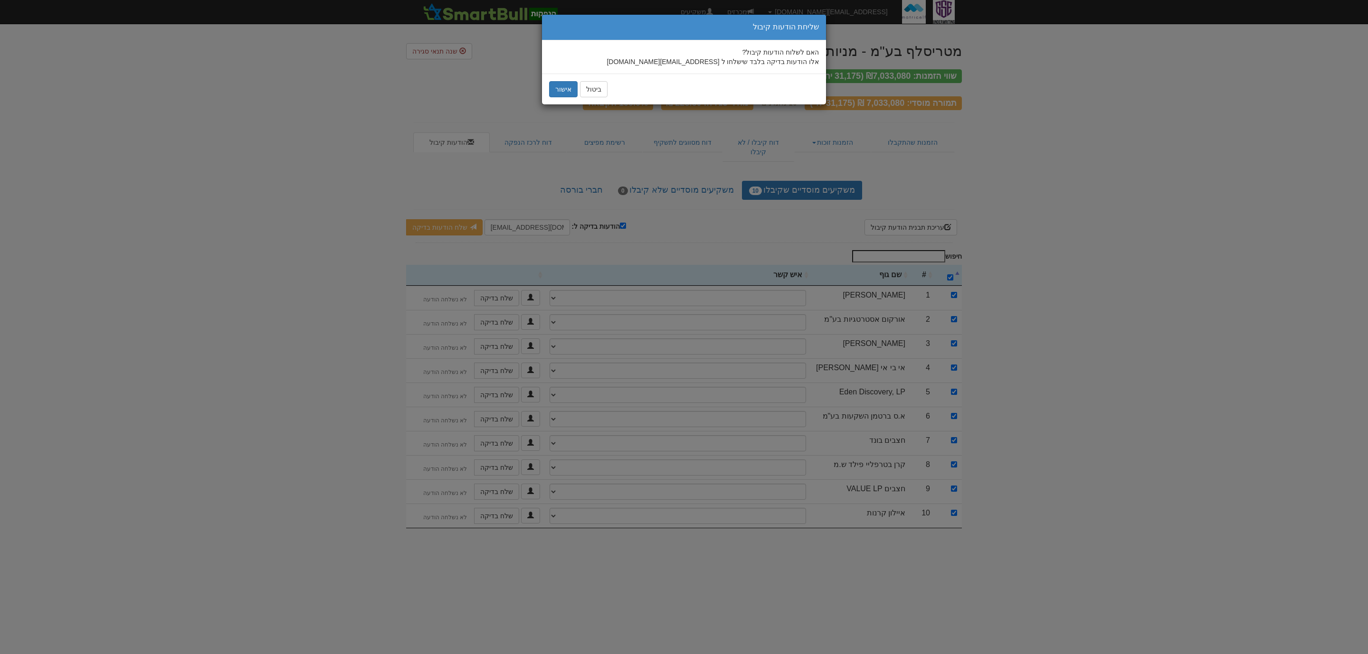
click at [546, 84] on div "ביטול אישור" at bounding box center [684, 89] width 284 height 31
click at [562, 88] on button "אישור" at bounding box center [563, 89] width 28 height 16
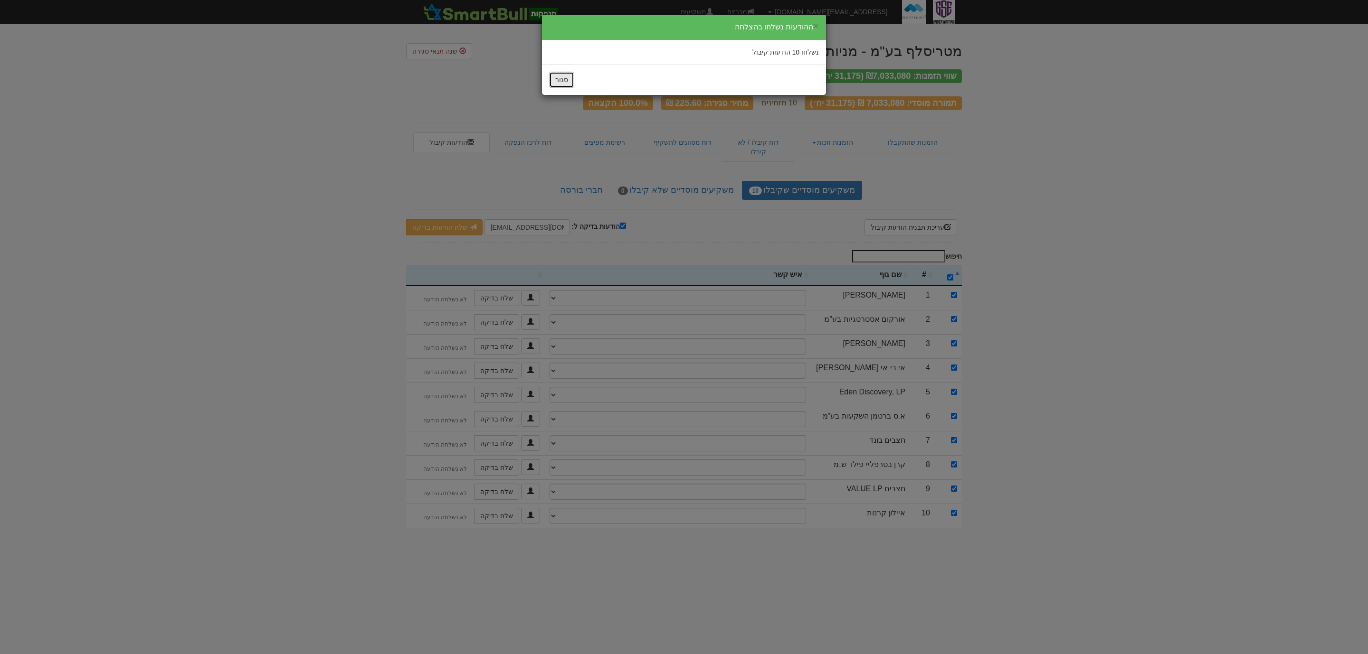
click at [554, 87] on button "סגור" at bounding box center [561, 80] width 25 height 16
